Goal: Information Seeking & Learning: Learn about a topic

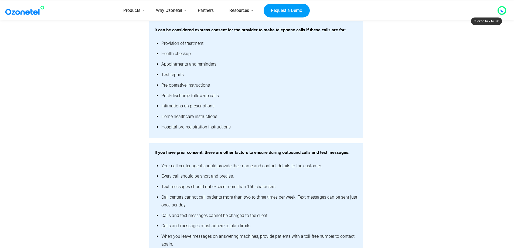
scroll to position [595, 0]
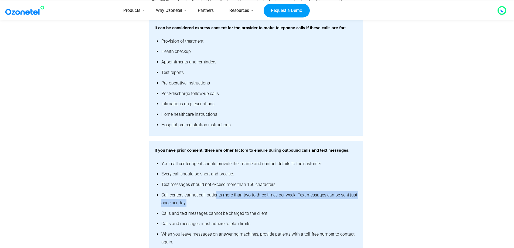
drag, startPoint x: 219, startPoint y: 195, endPoint x: 281, endPoint y: 206, distance: 63.8
click at [281, 206] on li "Call centers cannot call patients more than two to three times per week. Text m…" at bounding box center [259, 199] width 196 height 18
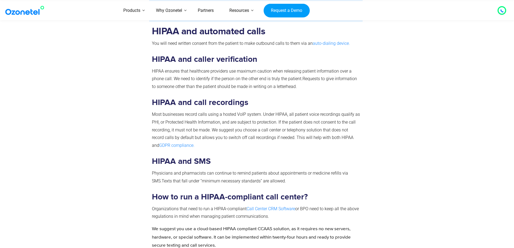
scroll to position [810, 0]
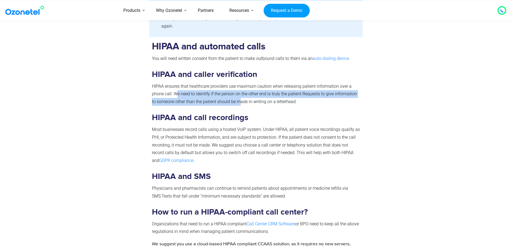
drag, startPoint x: 177, startPoint y: 94, endPoint x: 240, endPoint y: 101, distance: 63.2
click at [240, 101] on p "HIPAA ensures that healthcare providers use maximum caution when releasing pati…" at bounding box center [256, 94] width 208 height 23
click at [240, 101] on span "Requests to give information to someone other than the patient should be made i…" at bounding box center [254, 97] width 205 height 13
drag, startPoint x: 171, startPoint y: 91, endPoint x: 302, endPoint y: 103, distance: 132.0
click at [302, 103] on p "HIPAA ensures that healthcare providers use maximum caution when releasing pati…" at bounding box center [256, 94] width 208 height 23
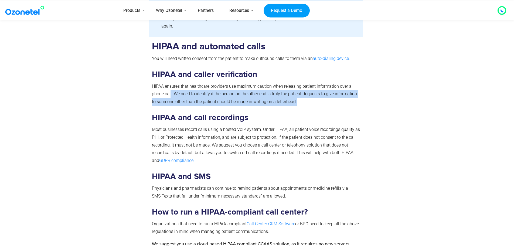
click at [302, 103] on p "HIPAA ensures that healthcare providers use maximum caution when releasing pati…" at bounding box center [256, 94] width 208 height 23
drag, startPoint x: 297, startPoint y: 101, endPoint x: 173, endPoint y: 93, distance: 123.6
click at [173, 93] on p "HIPAA ensures that healthcare providers use maximum caution when releasing pati…" at bounding box center [256, 94] width 208 height 23
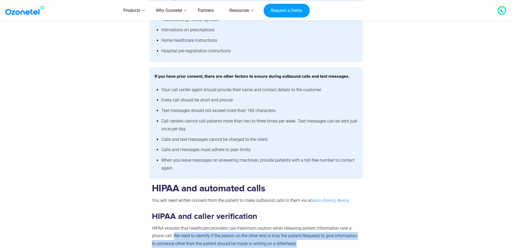
scroll to position [541, 0]
